Goal: Transaction & Acquisition: Book appointment/travel/reservation

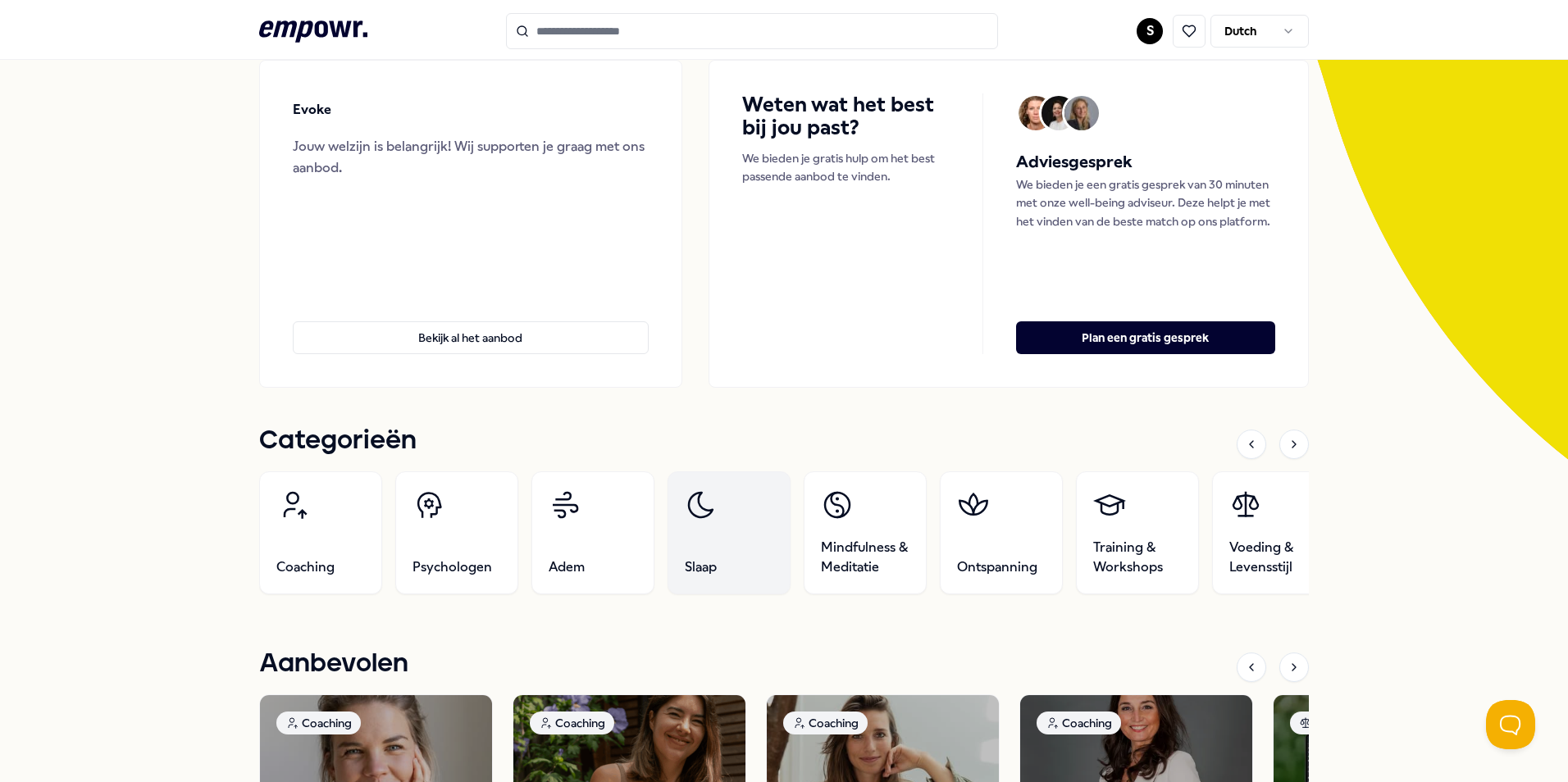
scroll to position [328, 0]
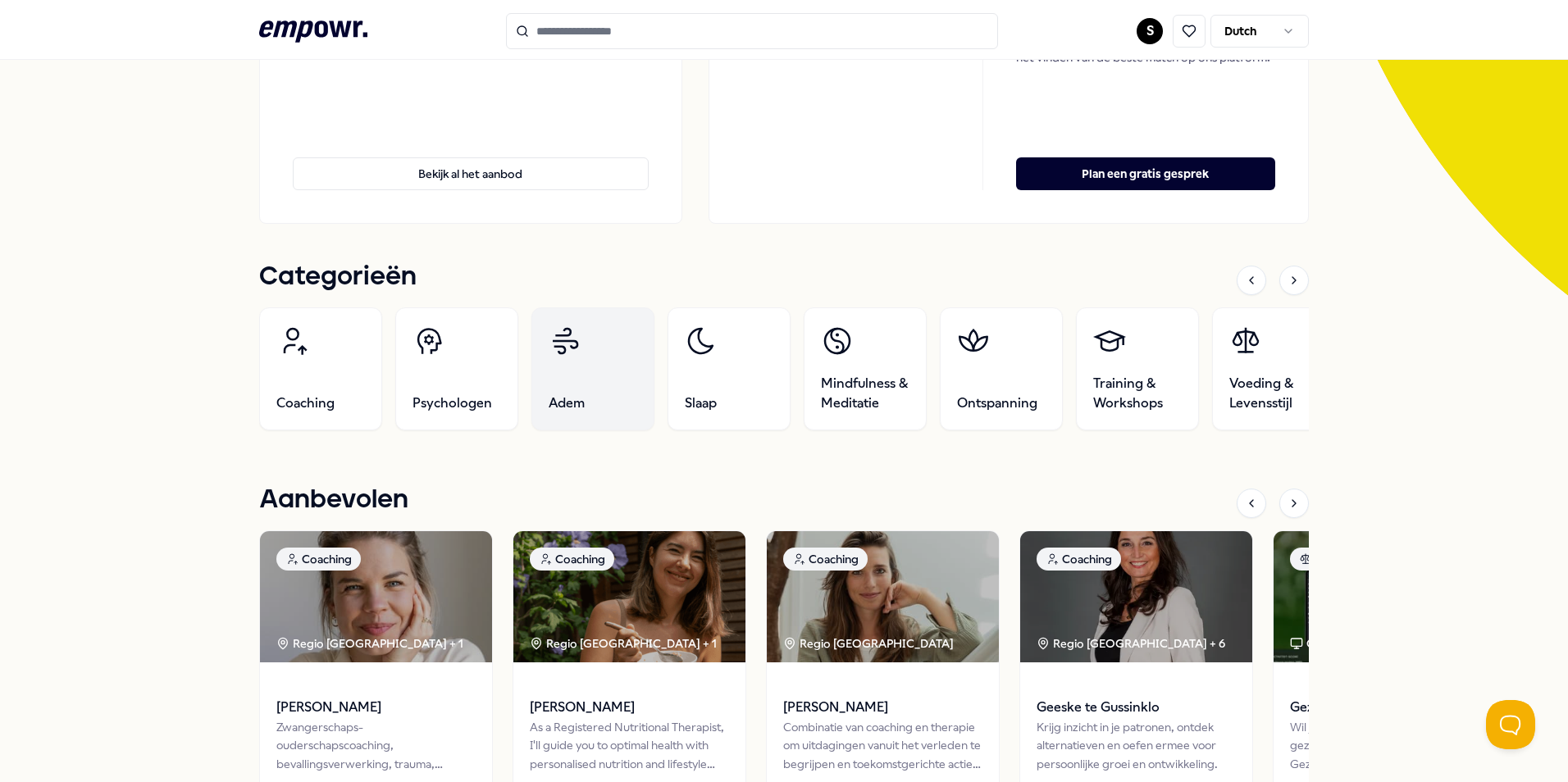
click at [557, 366] on link "Adem" at bounding box center [592, 368] width 123 height 123
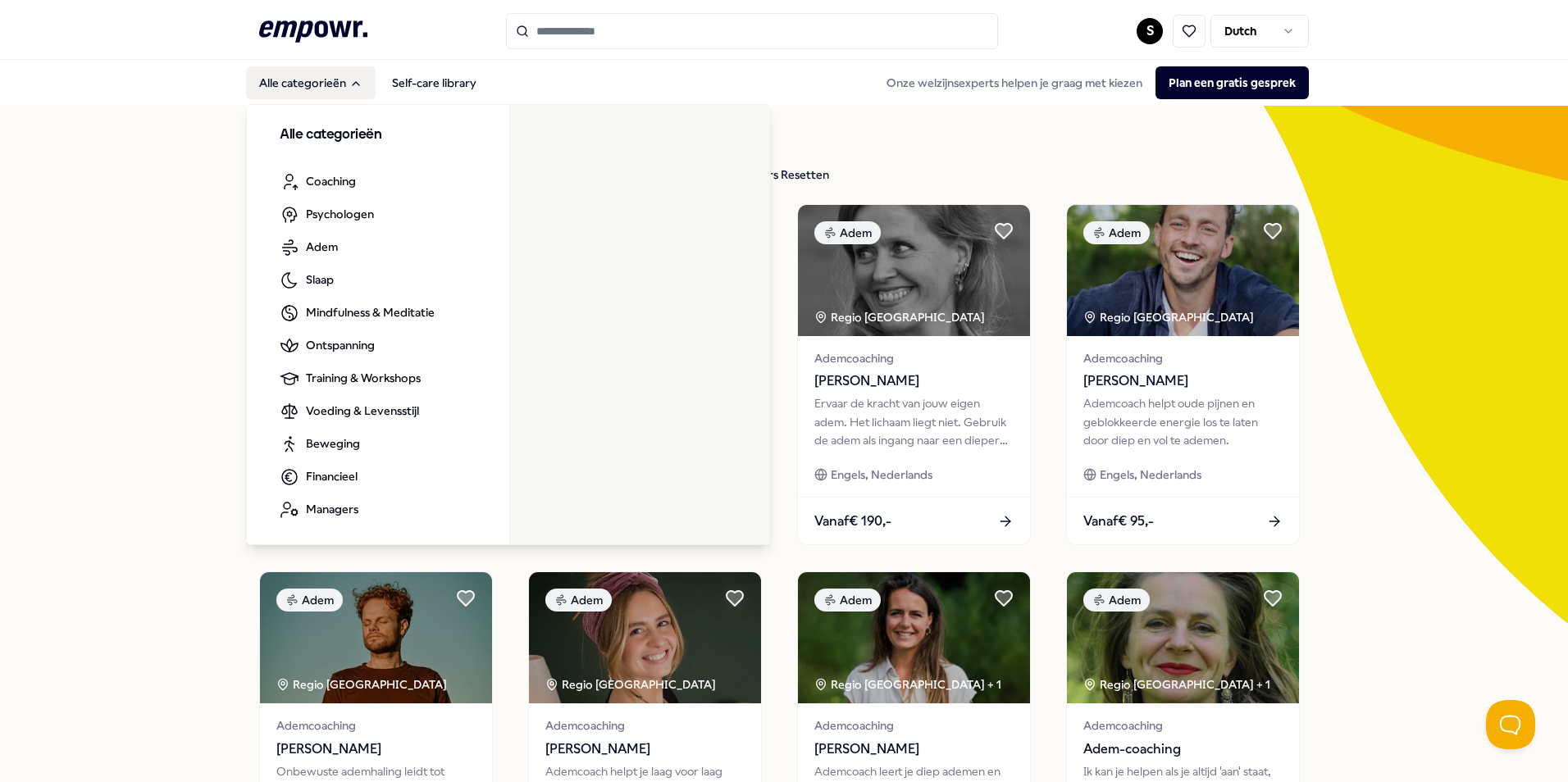
click at [300, 86] on button "Alle categorieën" at bounding box center [311, 83] width 130 height 33
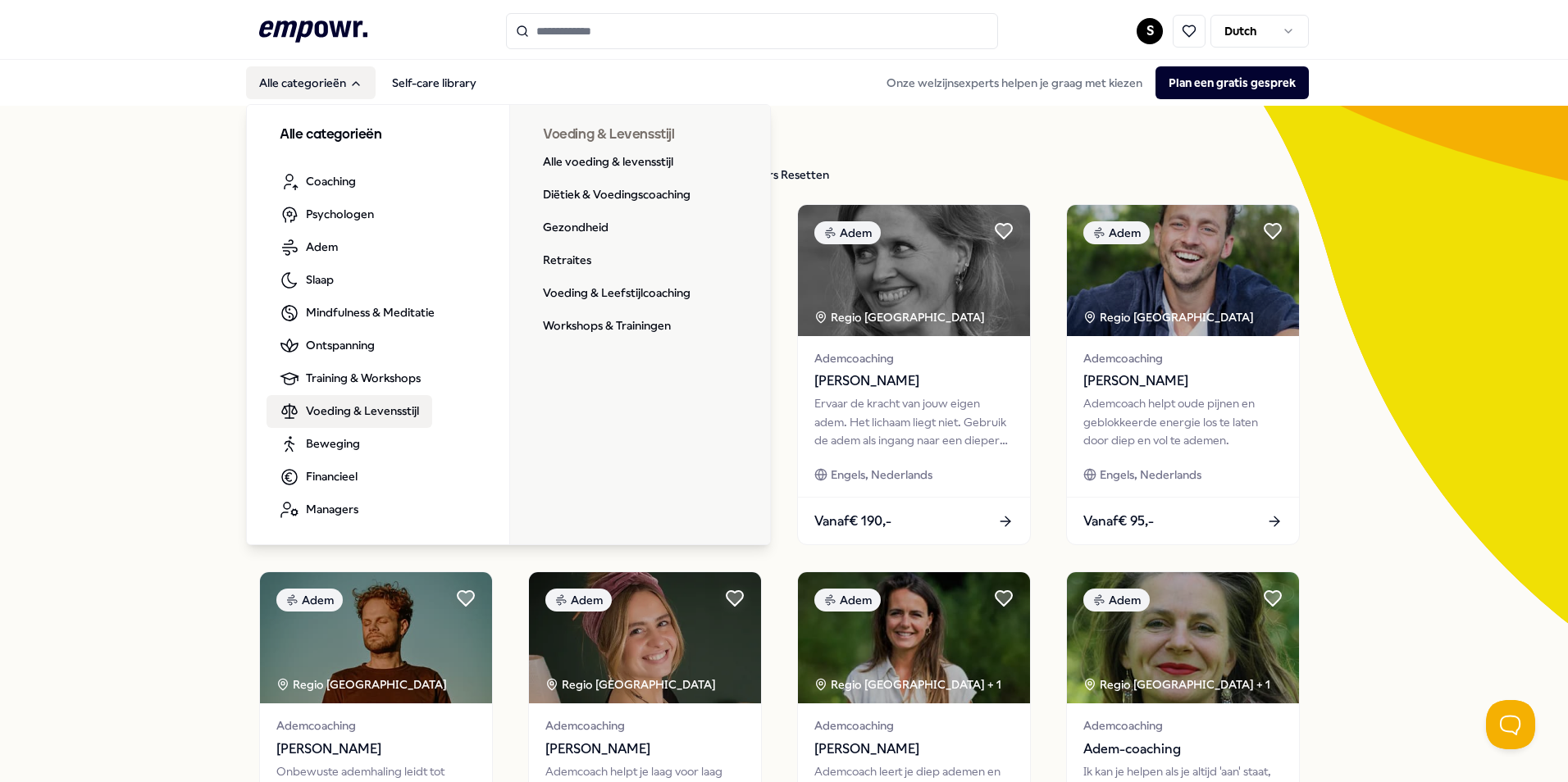
click at [376, 412] on span "Voeding & Levensstijl" at bounding box center [362, 411] width 113 height 18
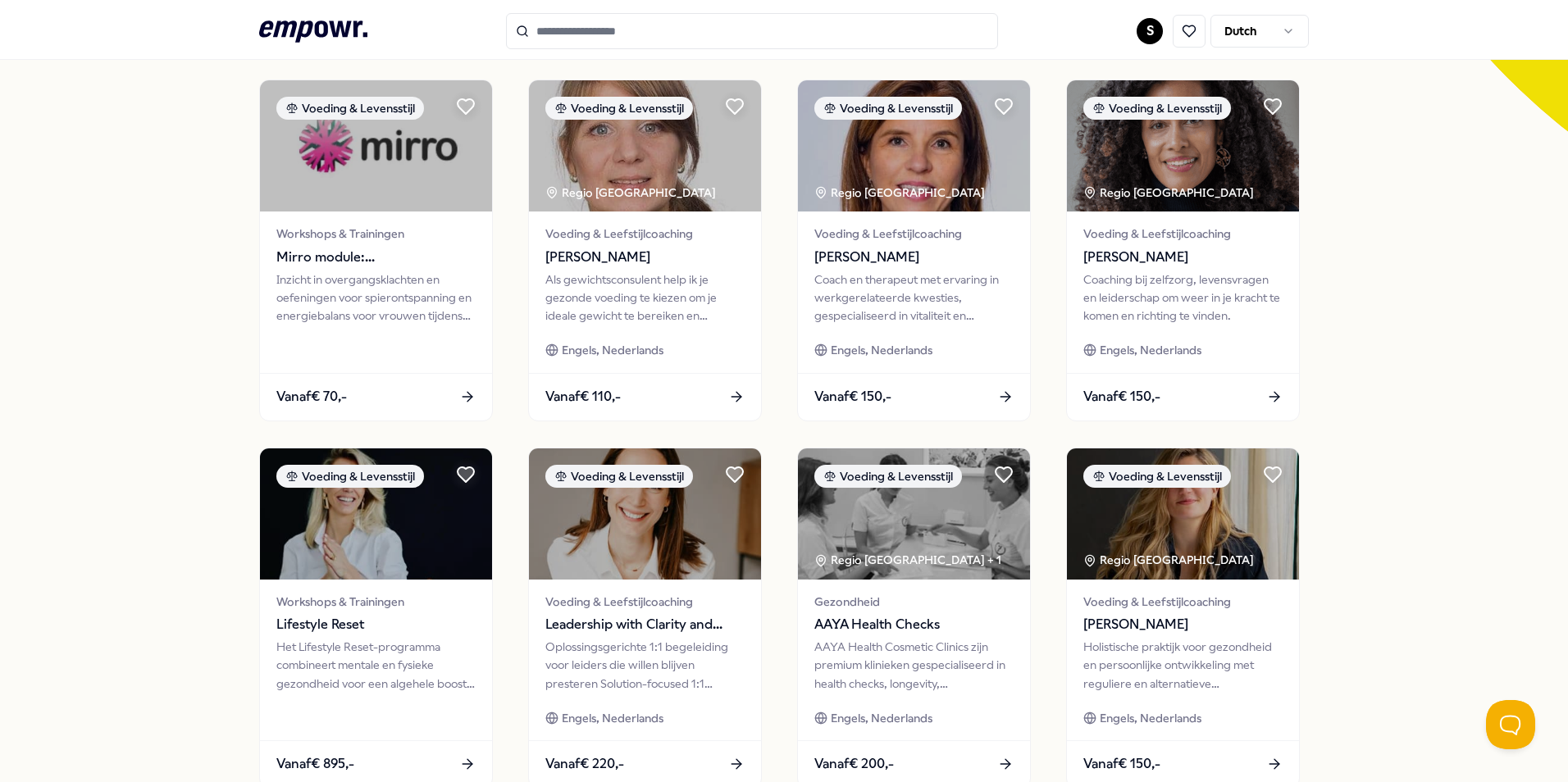
scroll to position [574, 0]
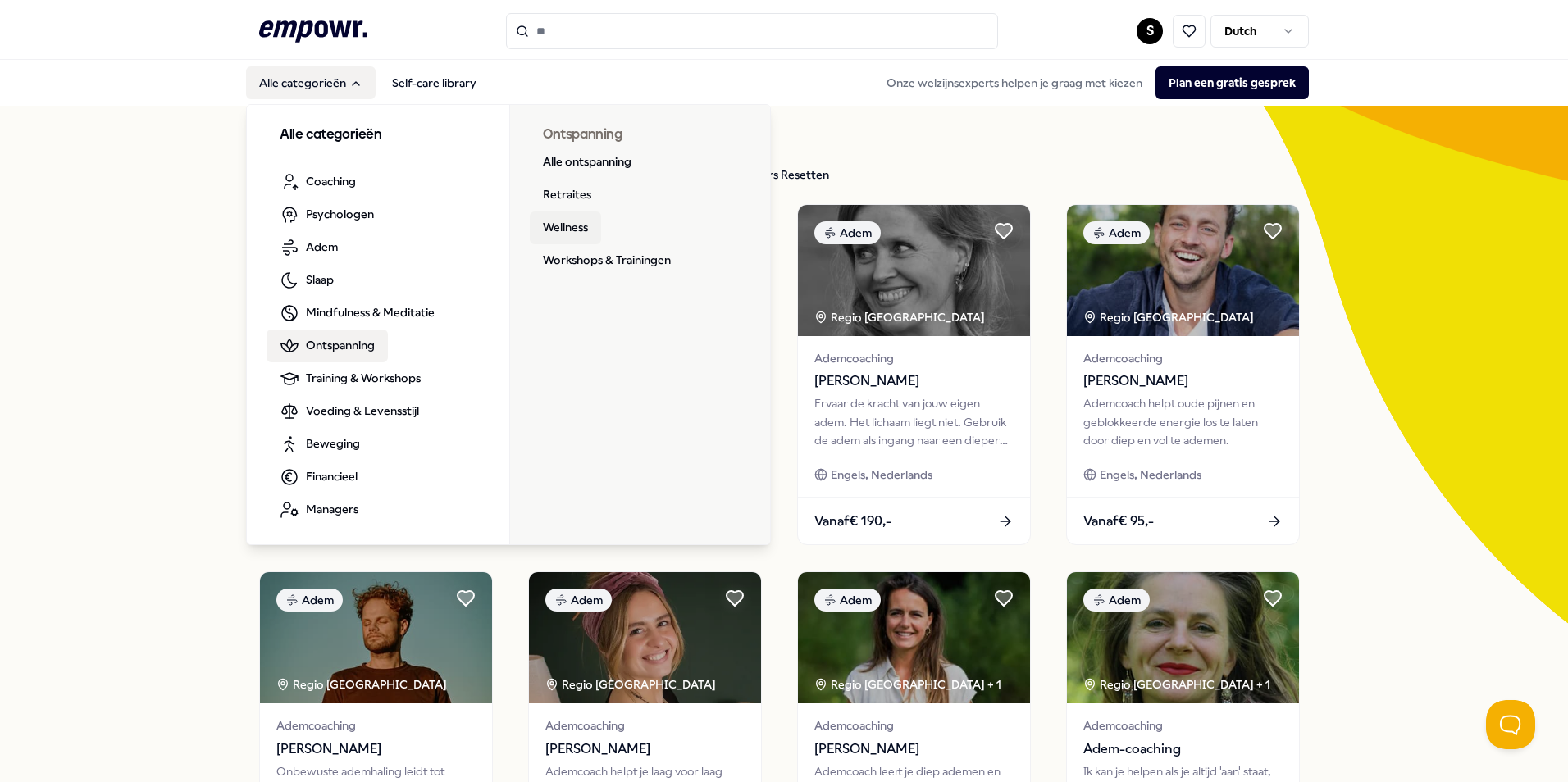
click at [561, 228] on link "Wellness" at bounding box center [566, 227] width 71 height 33
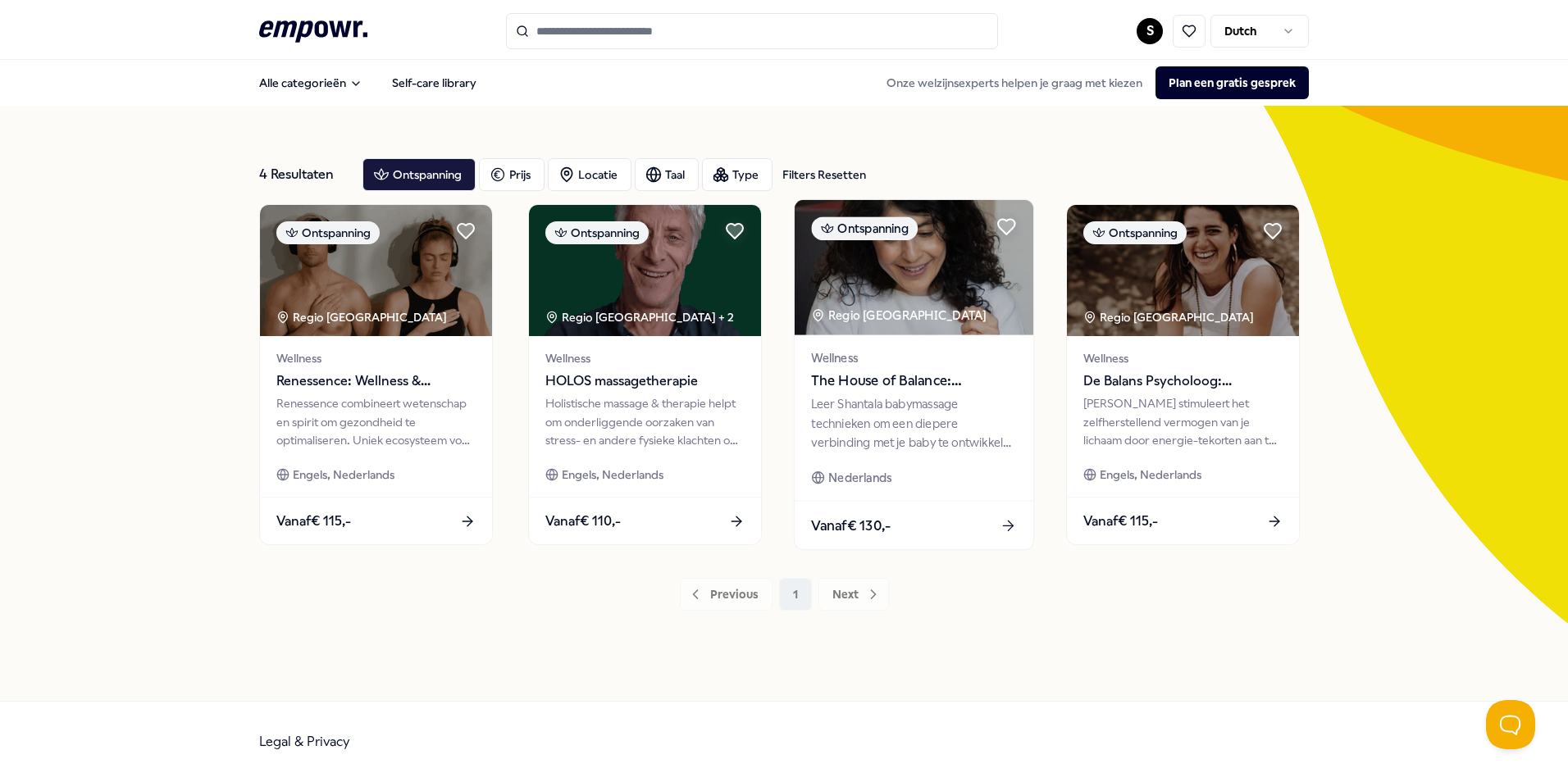
click at [933, 387] on span "The House of Balance: Babymassage aan huis" at bounding box center [914, 381] width 205 height 22
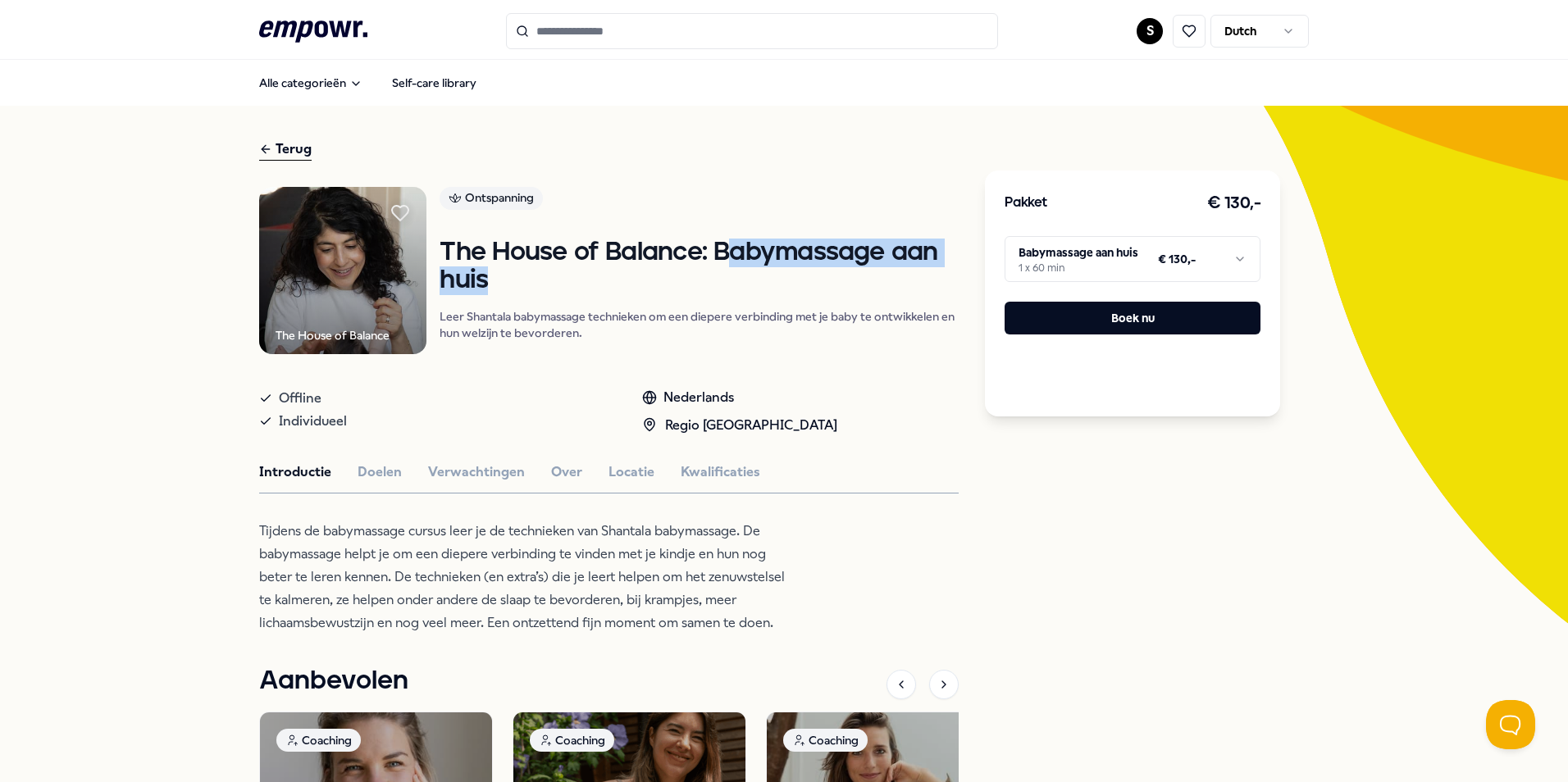
drag, startPoint x: 724, startPoint y: 244, endPoint x: 937, endPoint y: 305, distance: 221.6
click at [937, 305] on div "The House of Balance: Babymassage aan huis [PERSON_NAME] babymassage technieken…" at bounding box center [699, 289] width 519 height 102
drag, startPoint x: 937, startPoint y: 305, endPoint x: 943, endPoint y: 341, distance: 36.5
click at [943, 341] on p "Leer Shantala babymassage technieken om een diepere verbinding met je baby te o…" at bounding box center [699, 324] width 519 height 33
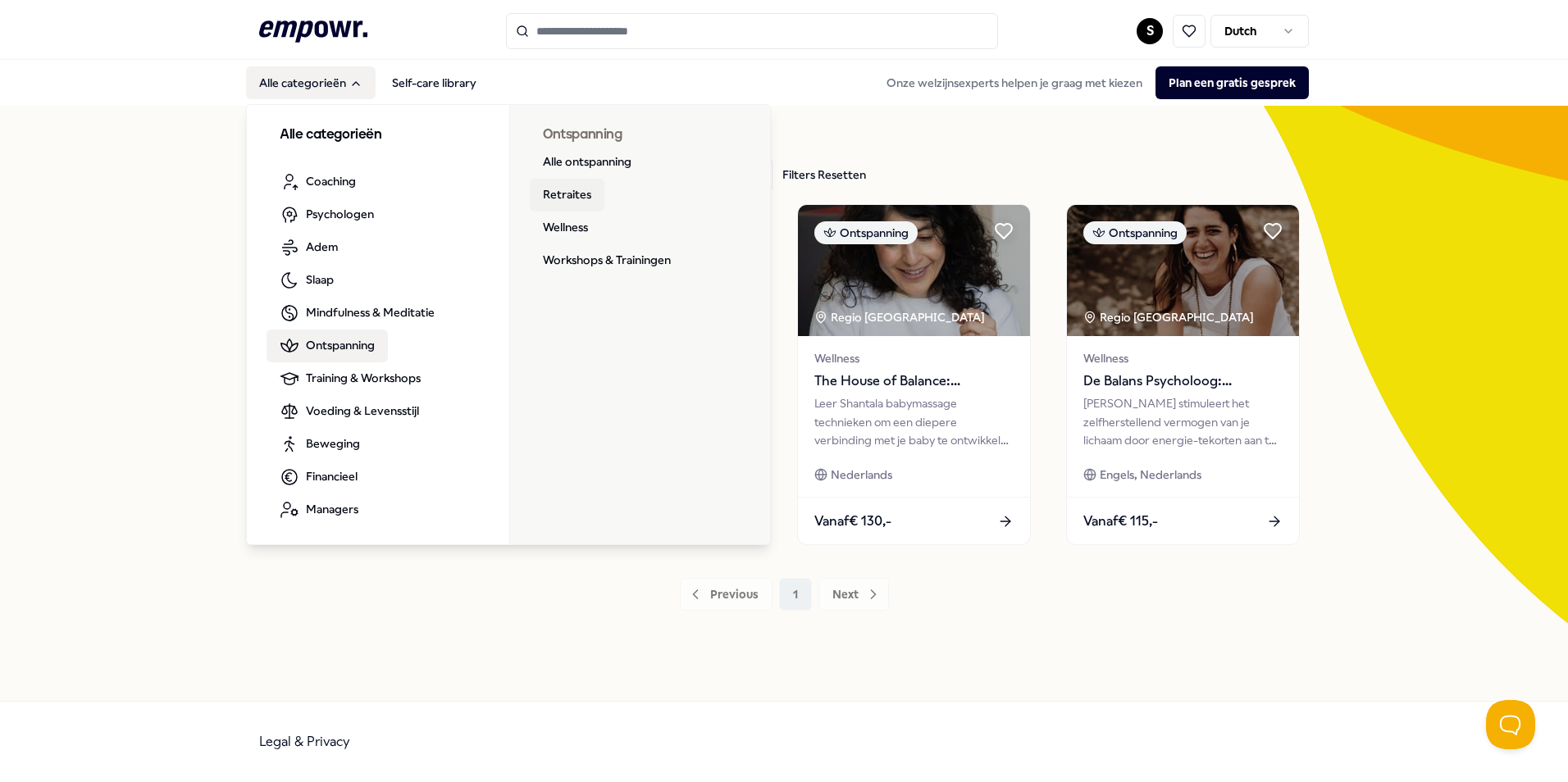
click at [558, 189] on link "Retraites" at bounding box center [567, 195] width 74 height 33
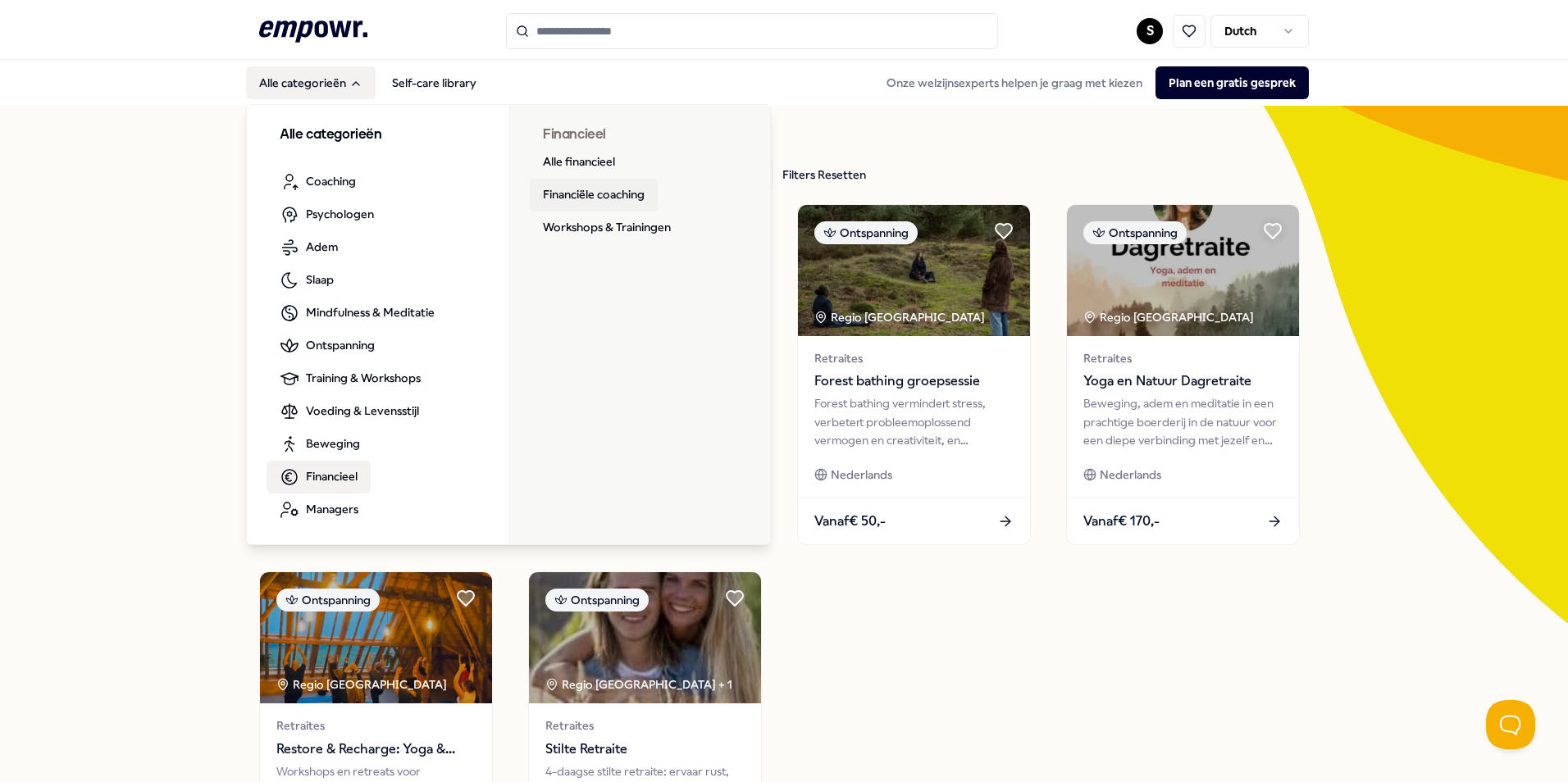
click at [608, 192] on link "Financiële coaching" at bounding box center [594, 195] width 128 height 33
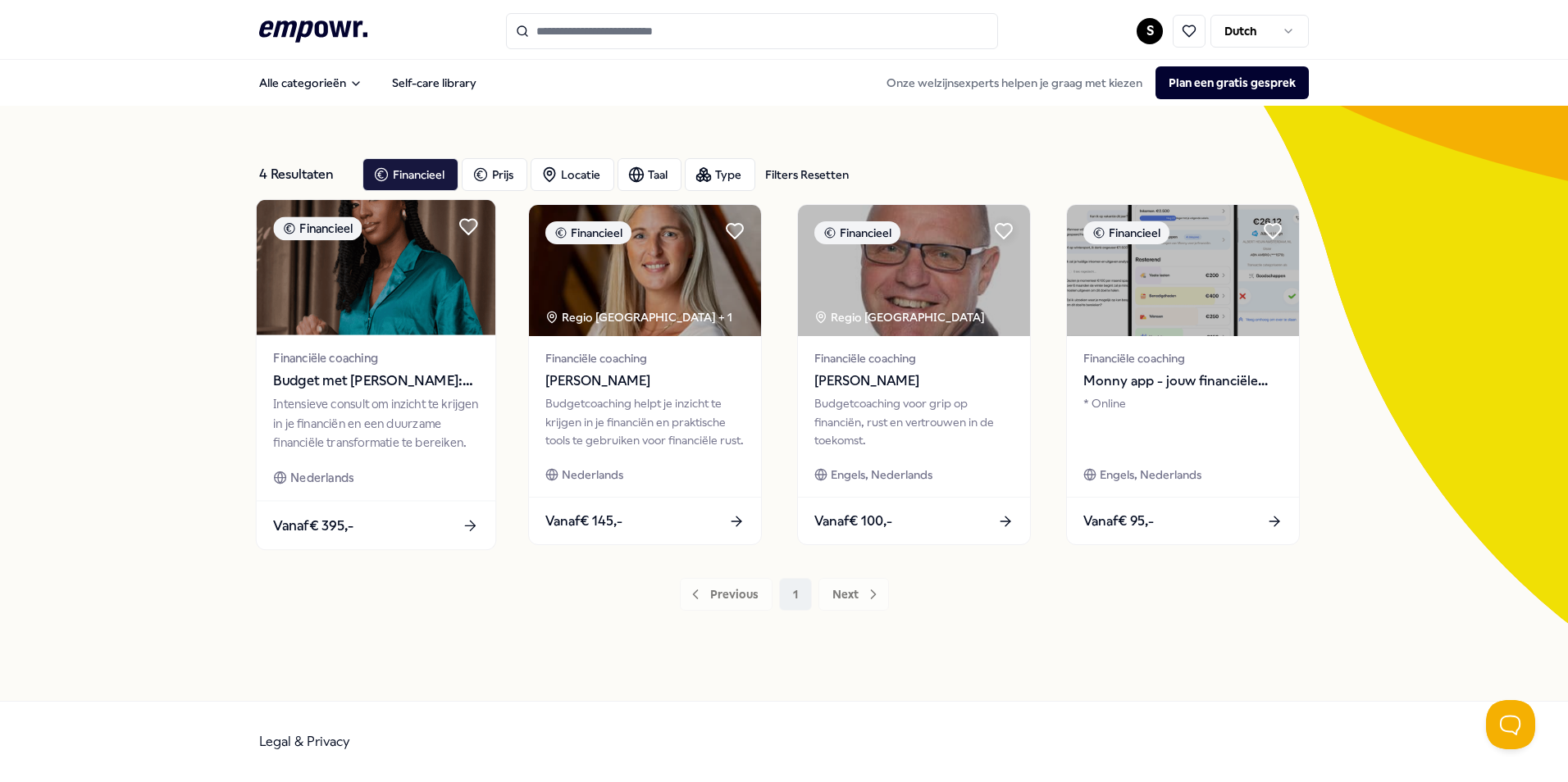
click at [448, 538] on div "Vanaf € 395,-" at bounding box center [376, 524] width 239 height 48
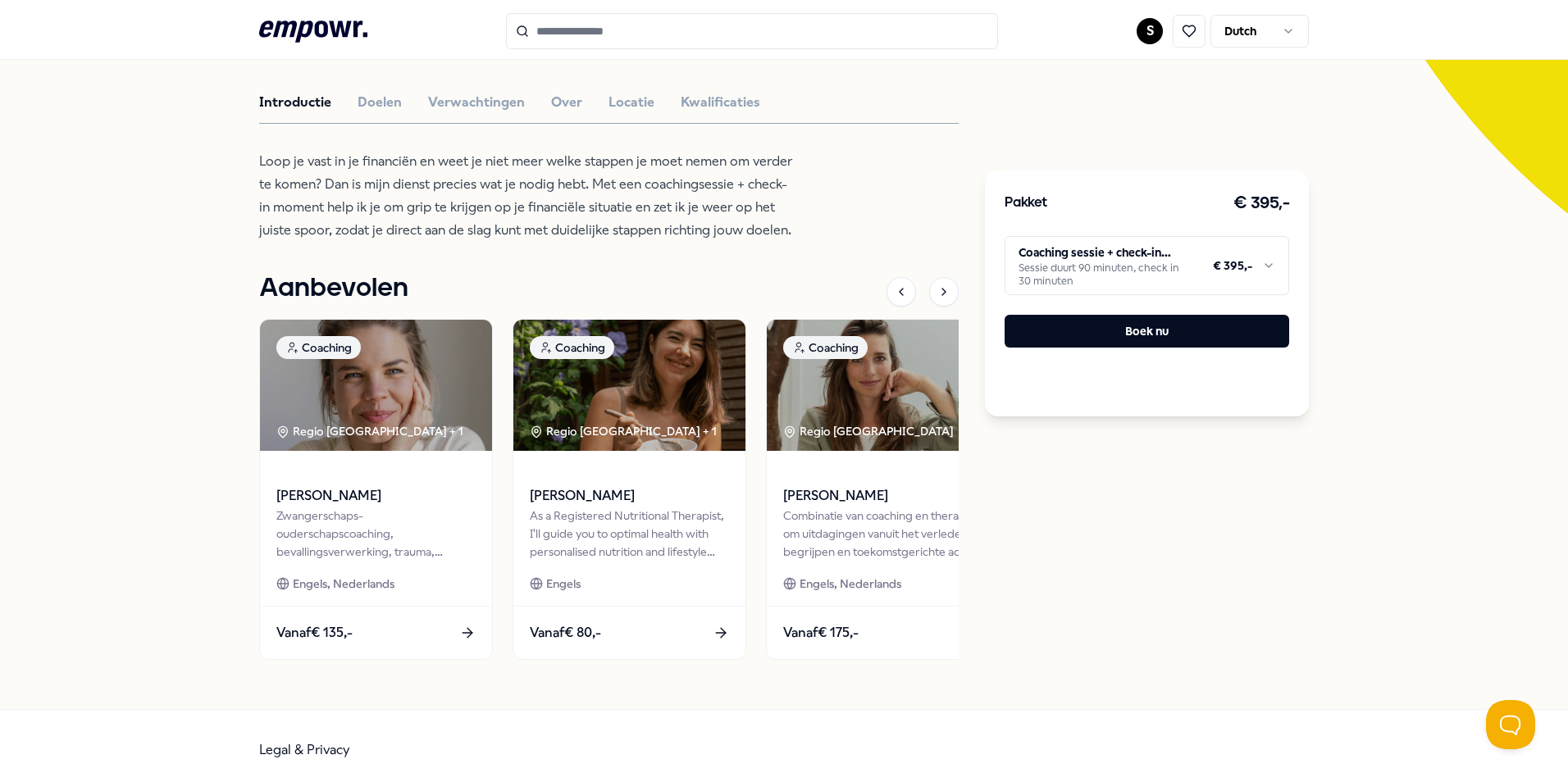
scroll to position [246, 0]
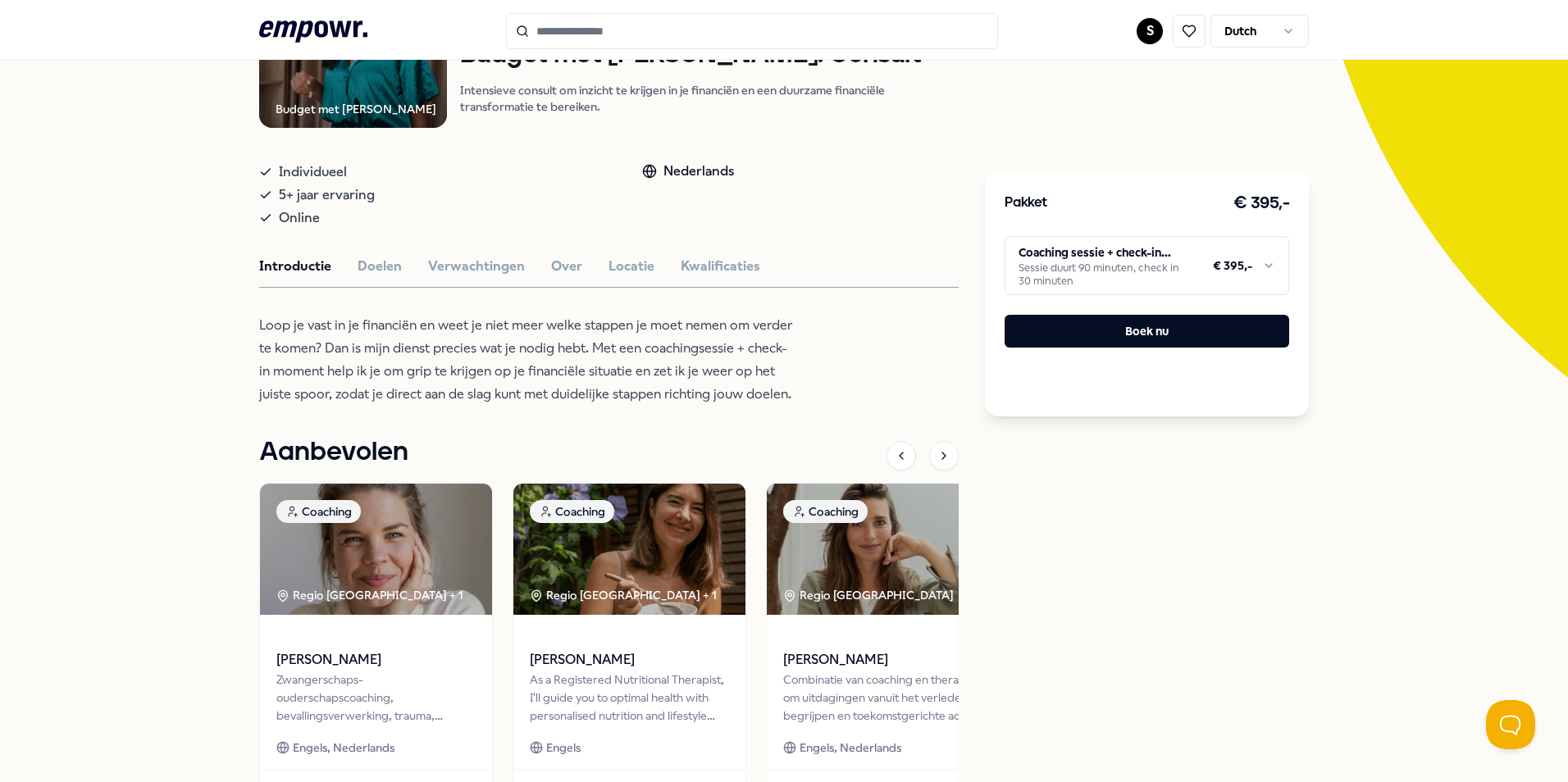
click at [1217, 313] on div "Pakket € 395,- Coaching sessie + check-in moment Sessie duurt 90 minuten, check…" at bounding box center [1147, 293] width 324 height 246
click at [1248, 331] on button "Boek nu" at bounding box center [1147, 331] width 285 height 33
